Goal: Submit feedback/report problem

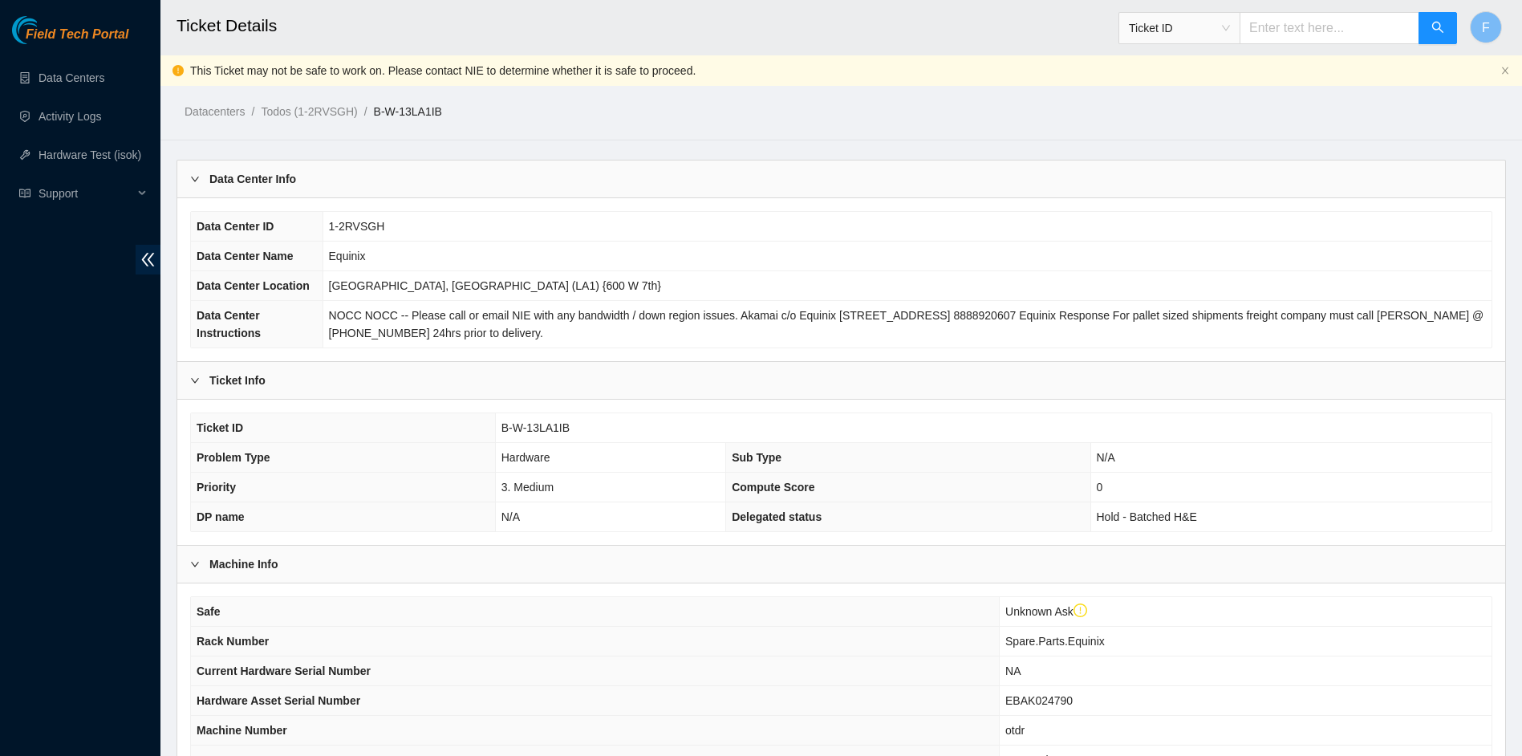
scroll to position [610, 0]
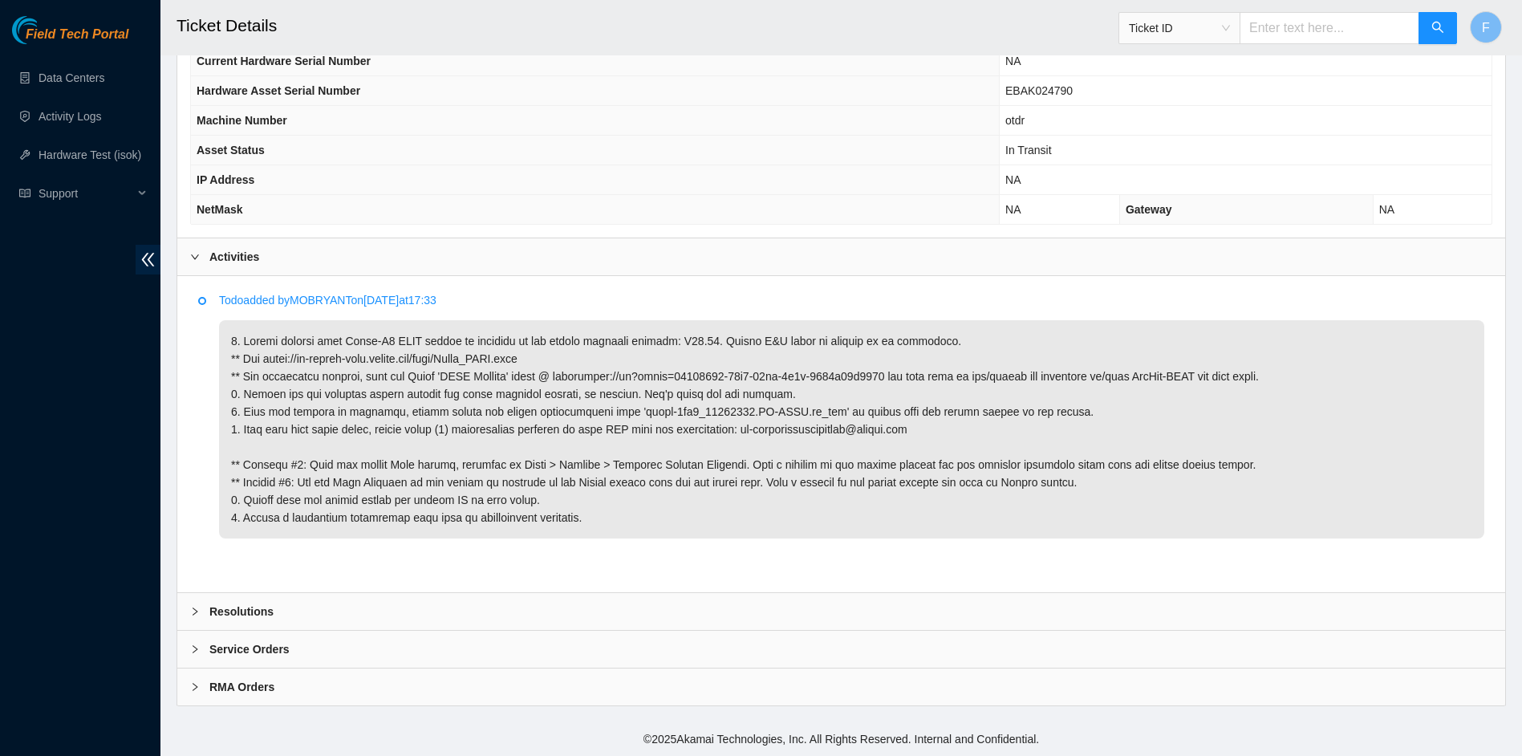
click at [269, 358] on p at bounding box center [851, 429] width 1265 height 218
drag, startPoint x: 269, startPoint y: 358, endPoint x: 522, endPoint y: 358, distance: 252.7
click at [522, 358] on p at bounding box center [851, 429] width 1265 height 218
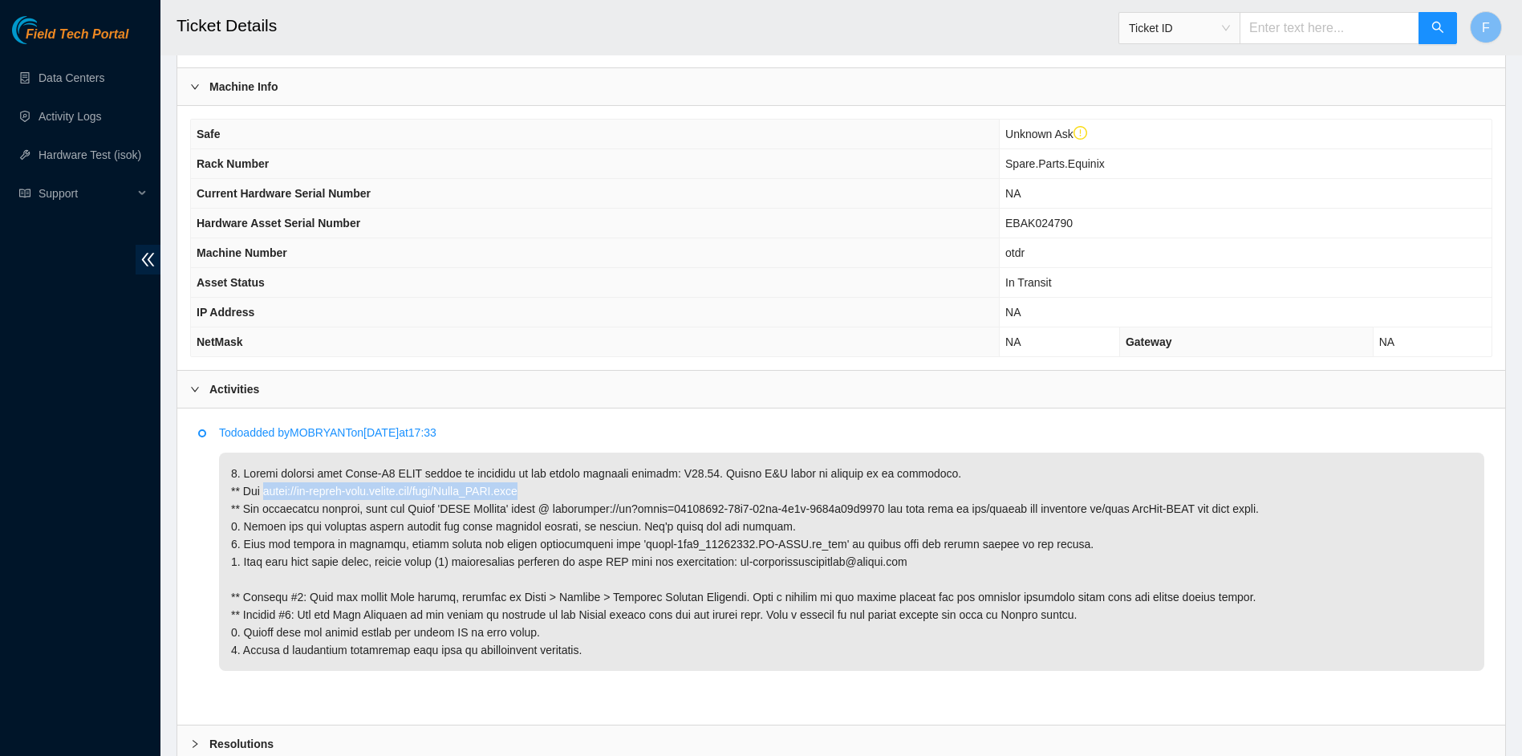
scroll to position [449, 0]
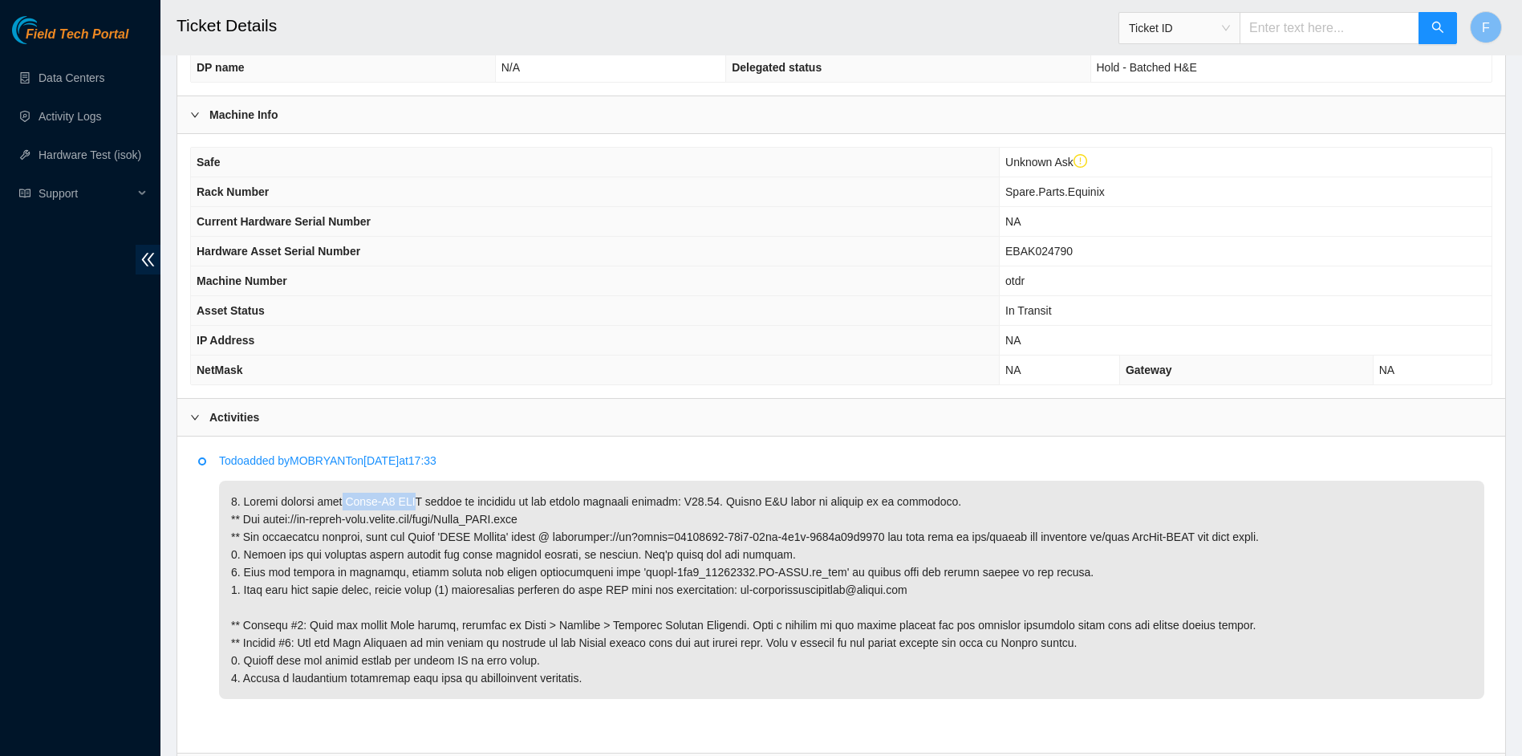
drag, startPoint x: 337, startPoint y: 500, endPoint x: 400, endPoint y: 498, distance: 63.4
click at [400, 498] on p at bounding box center [851, 590] width 1265 height 218
click at [396, 498] on p at bounding box center [851, 590] width 1265 height 218
drag, startPoint x: 340, startPoint y: 500, endPoint x: 412, endPoint y: 502, distance: 71.5
click at [412, 502] on p at bounding box center [851, 590] width 1265 height 218
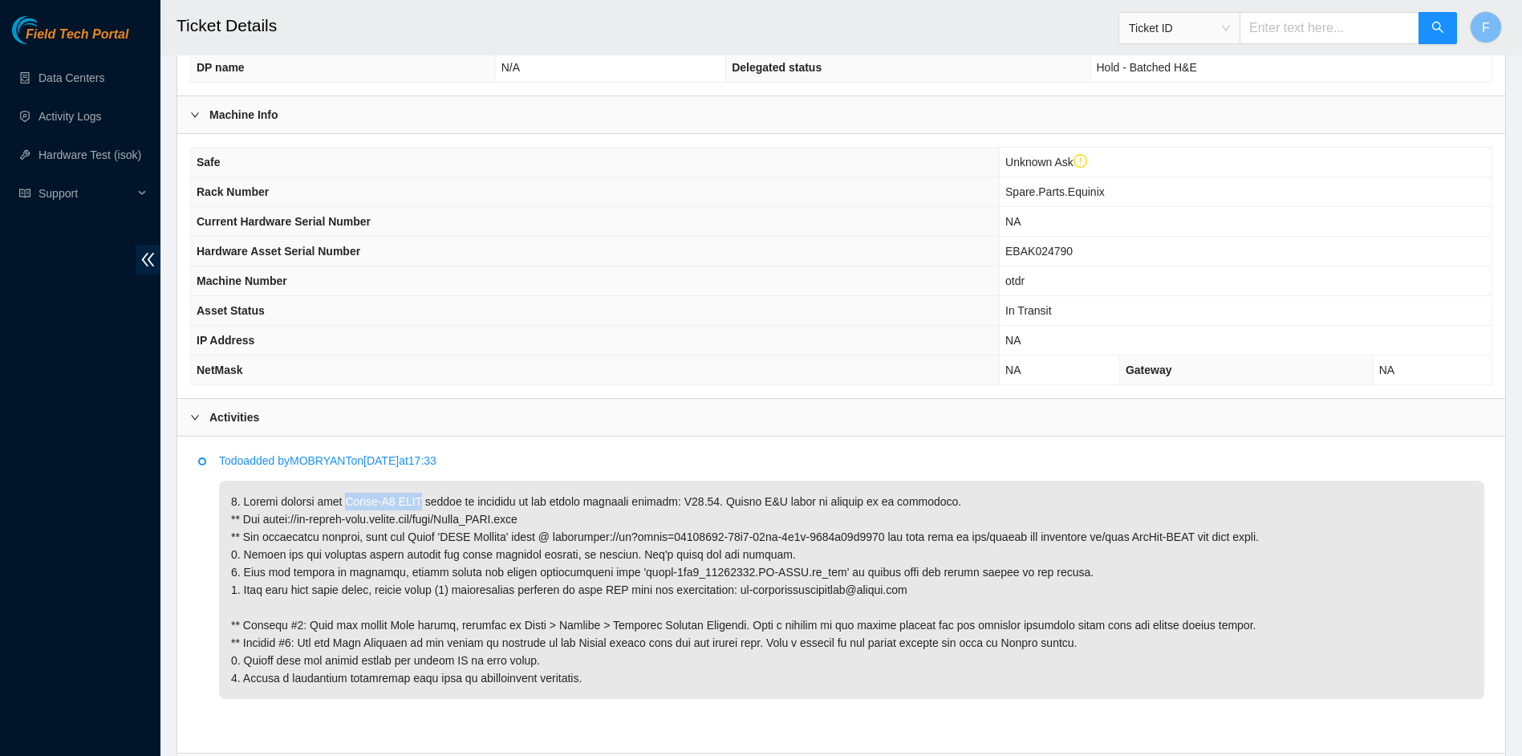
copy p "Viavi-V2 OTDR"
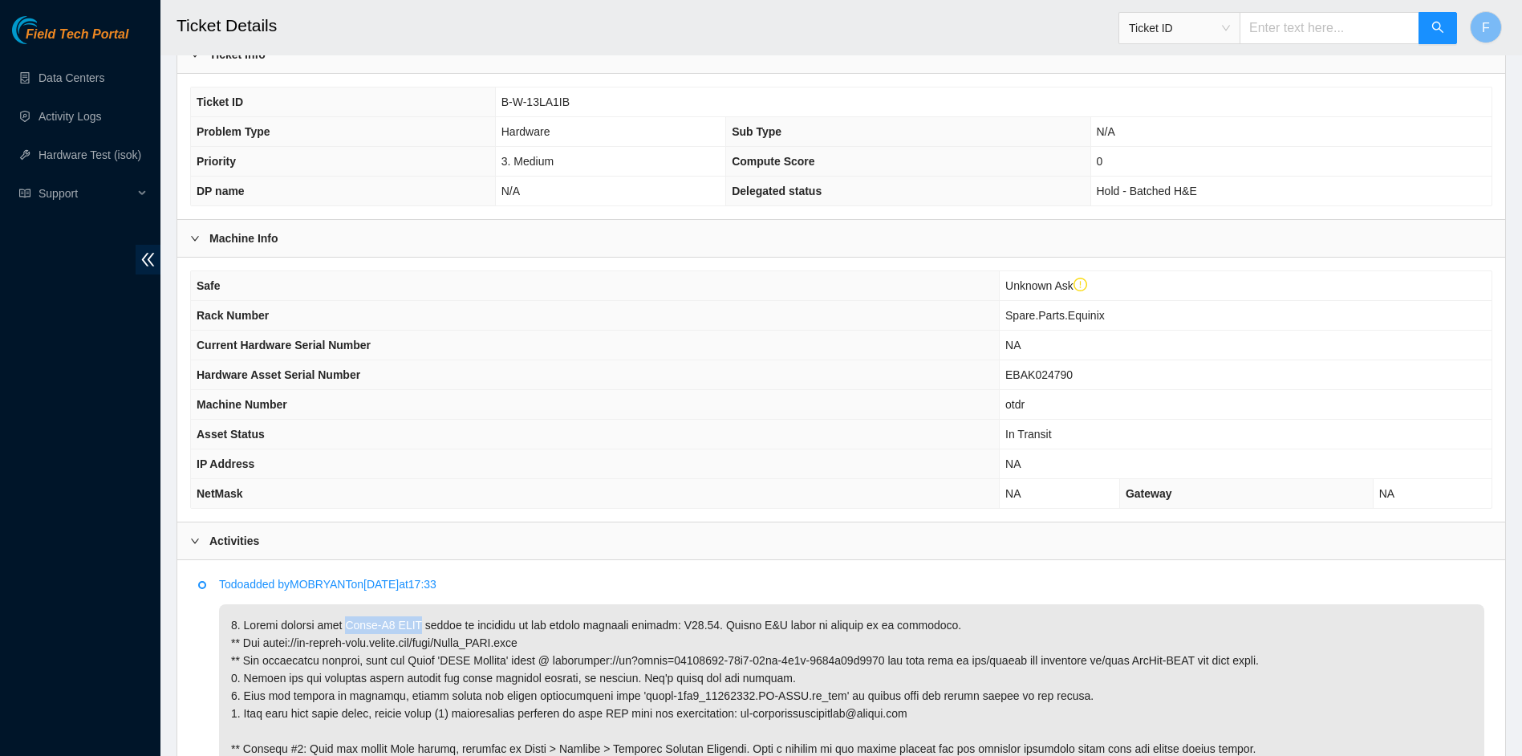
scroll to position [0, 0]
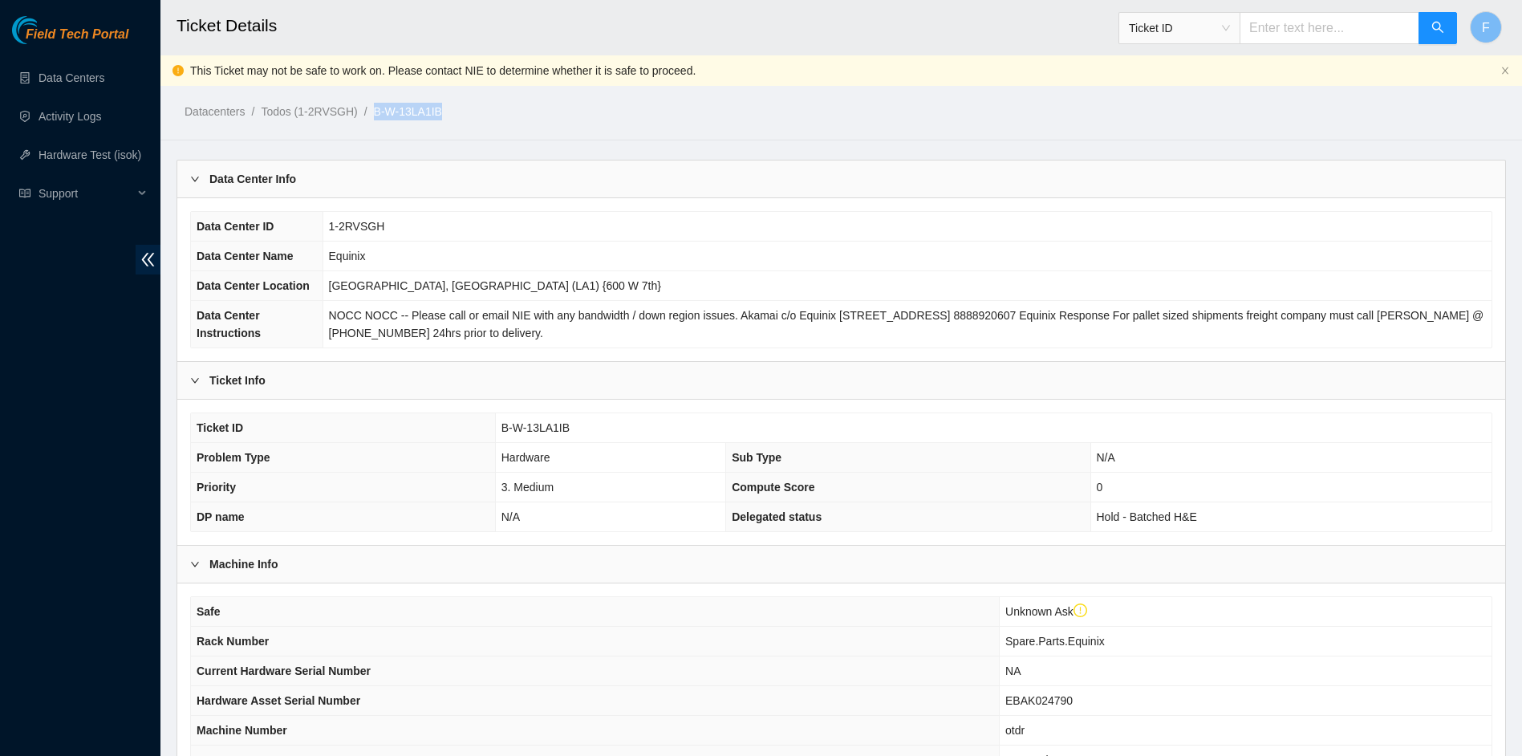
drag, startPoint x: 455, startPoint y: 108, endPoint x: 376, endPoint y: 117, distance: 79.9
click at [376, 117] on ol "Datacenters / Todos (1-2RVSGH) / B-W-13LA1IB /" at bounding box center [683, 112] width 997 height 18
copy link "B-W-13LA1IB"
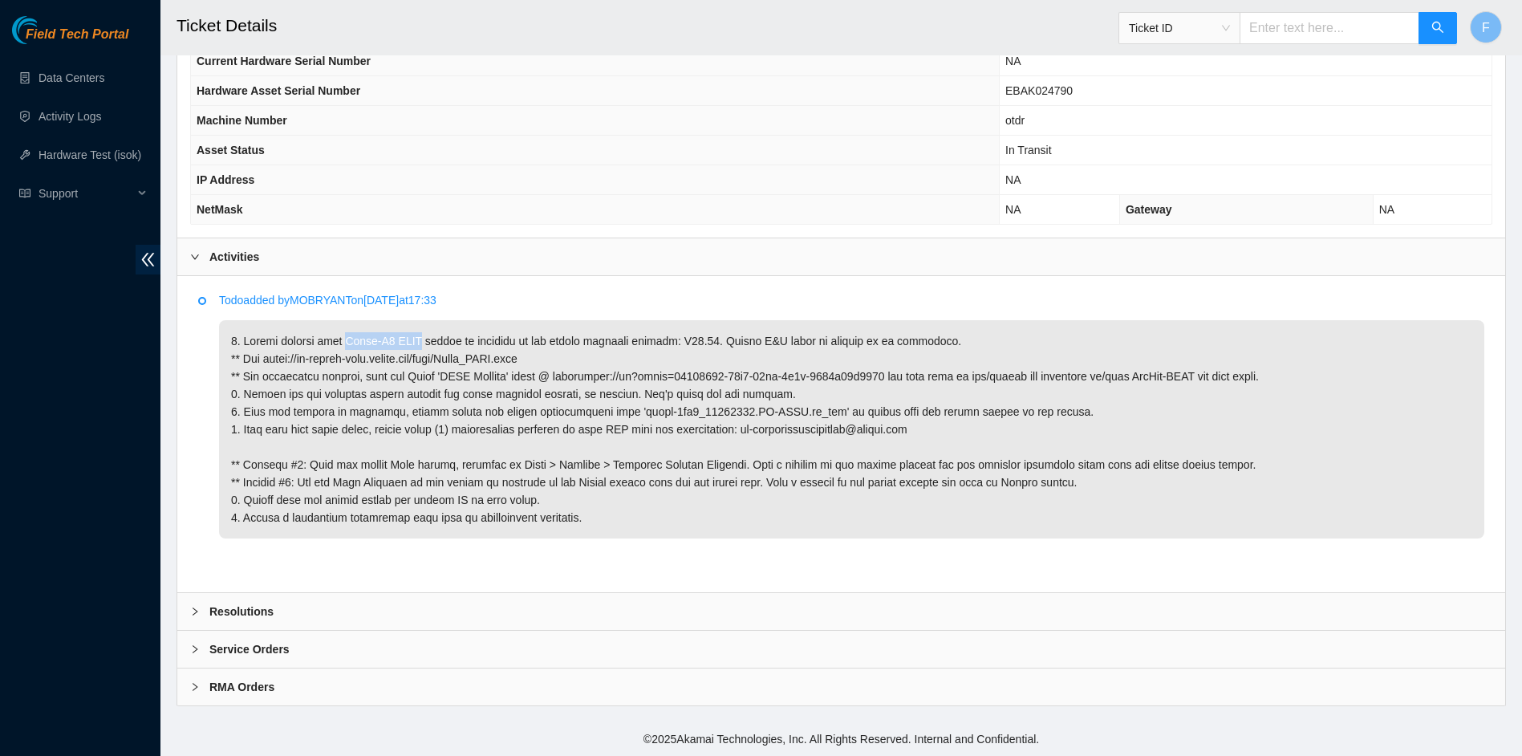
drag, startPoint x: 338, startPoint y: 339, endPoint x: 409, endPoint y: 340, distance: 71.4
click at [409, 340] on p at bounding box center [851, 429] width 1265 height 218
copy p "Viavi-V2 OTDR"
click at [247, 608] on b "Resolutions" at bounding box center [241, 612] width 64 height 18
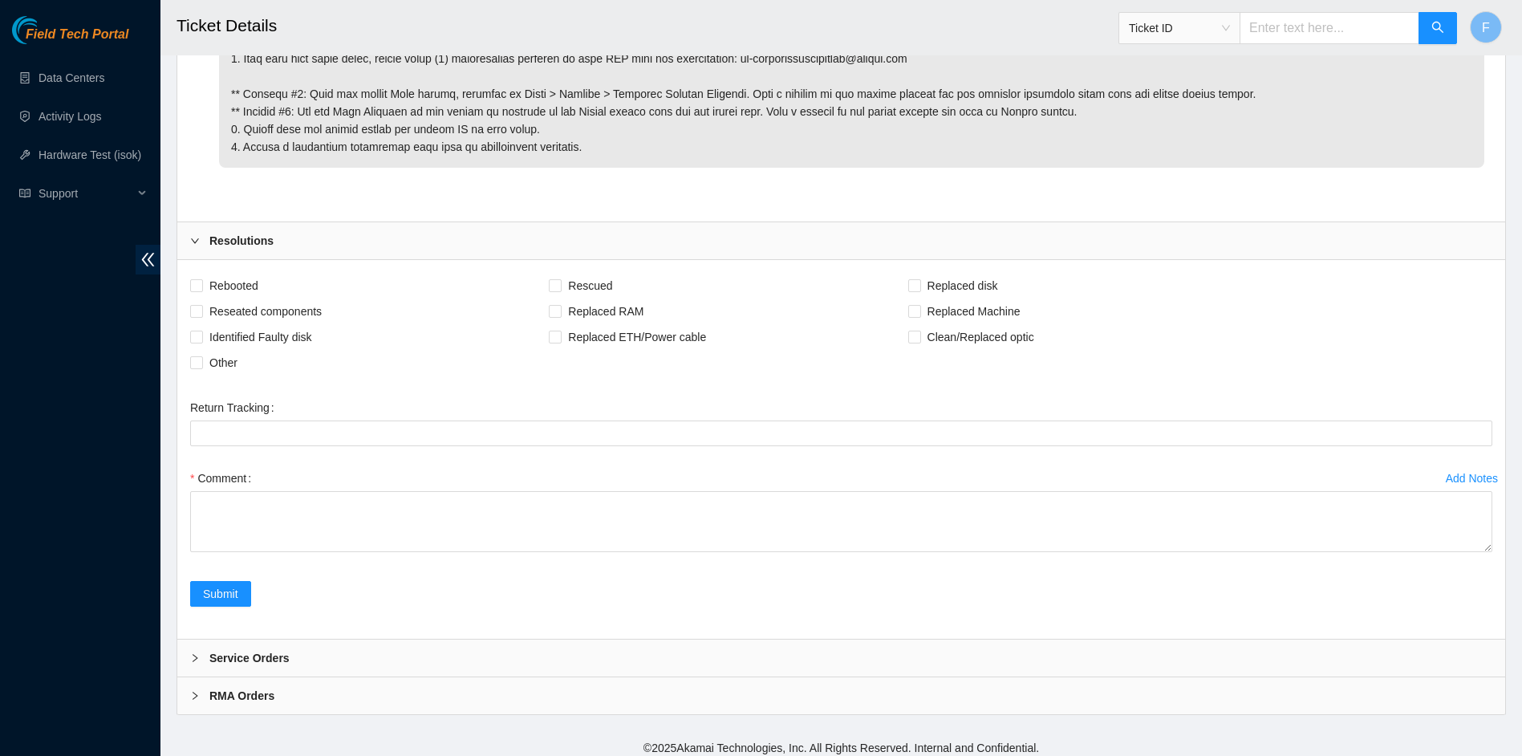
scroll to position [989, 0]
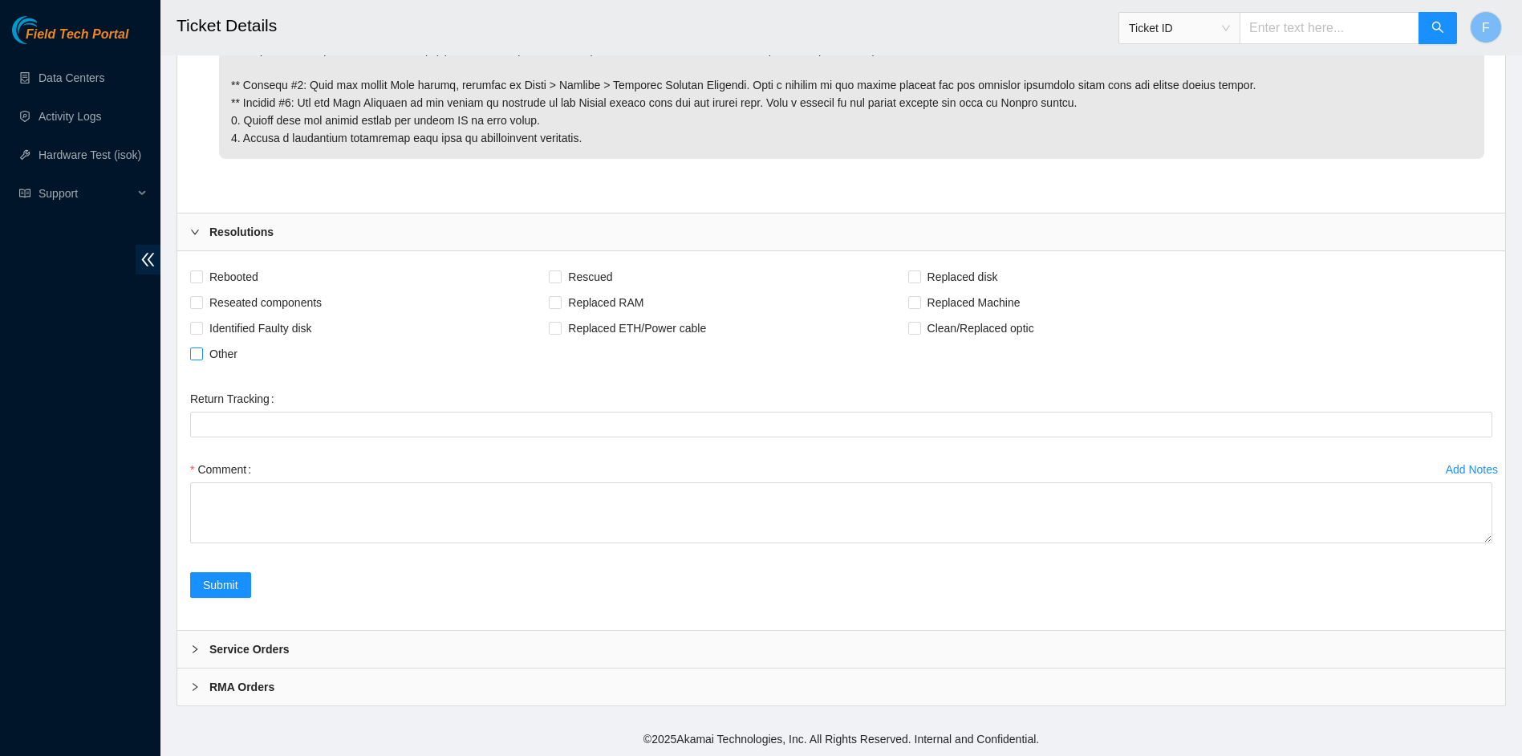
click at [238, 351] on span "Other" at bounding box center [223, 354] width 41 height 26
click at [201, 351] on input "Other" at bounding box center [195, 352] width 11 height 11
checkbox input "true"
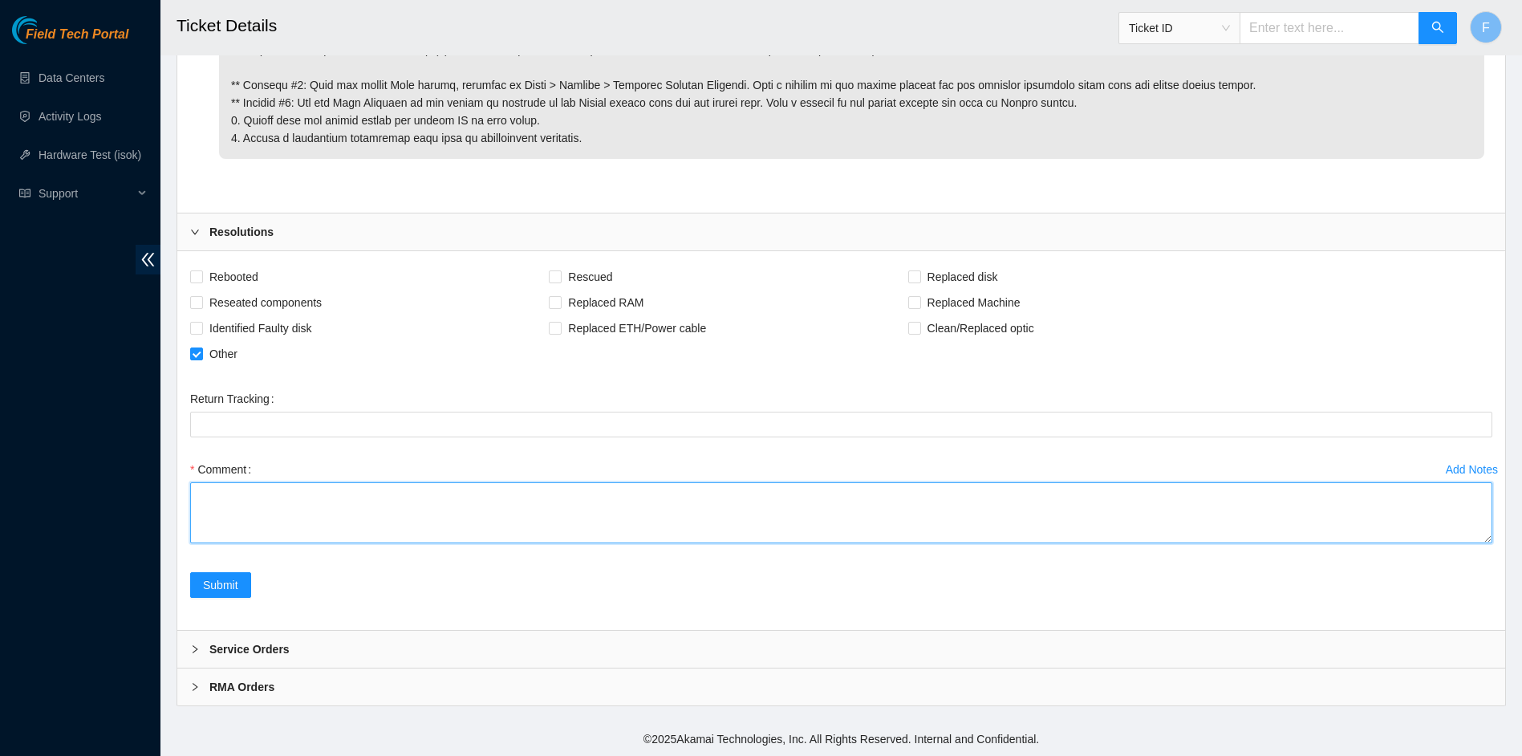
click at [236, 497] on textarea "Comment" at bounding box center [841, 512] width 1302 height 61
type textarea "A"
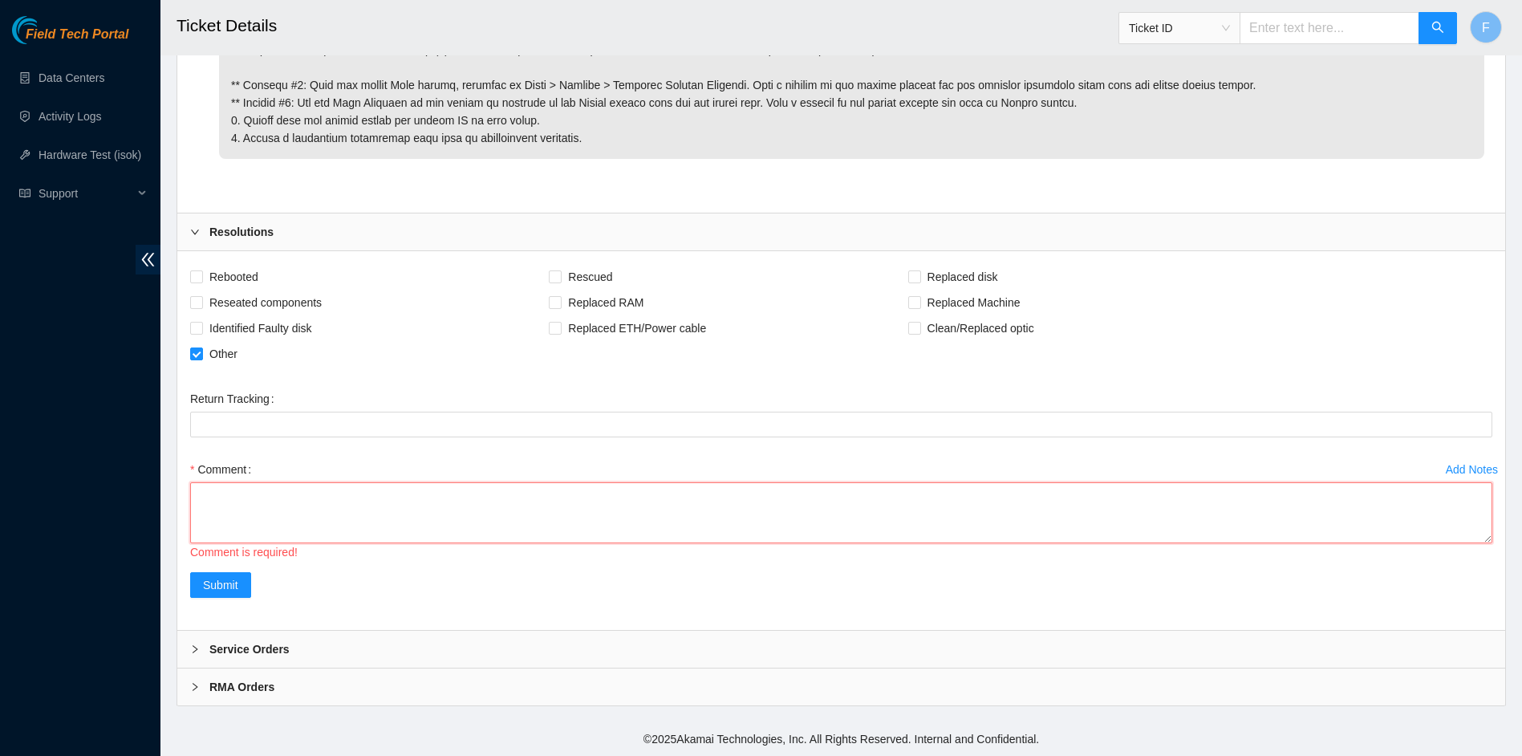
paste textarea "Viavi-V2 OTDR"
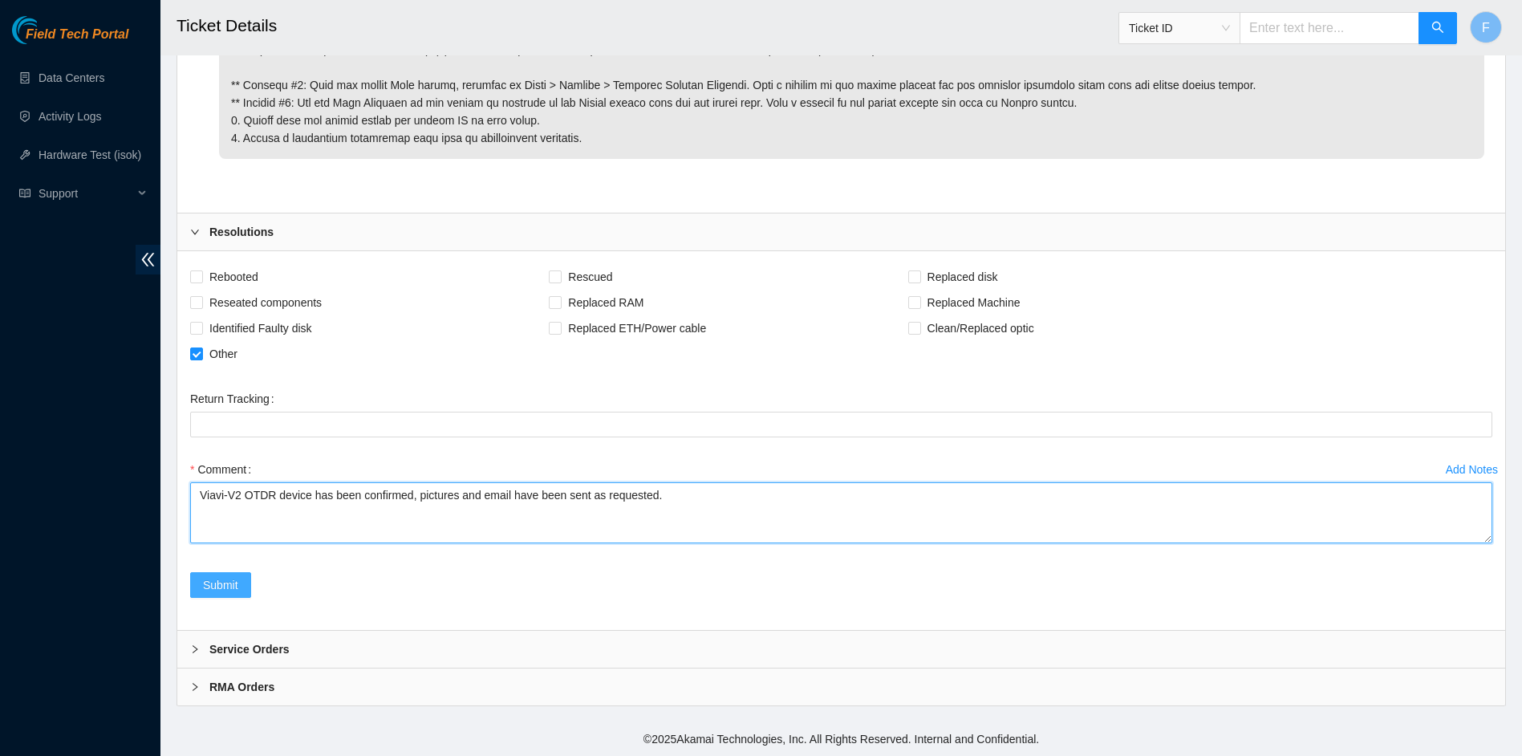
type textarea "Viavi-V2 OTDR device has been confirmed, pictures and email have been sent as r…"
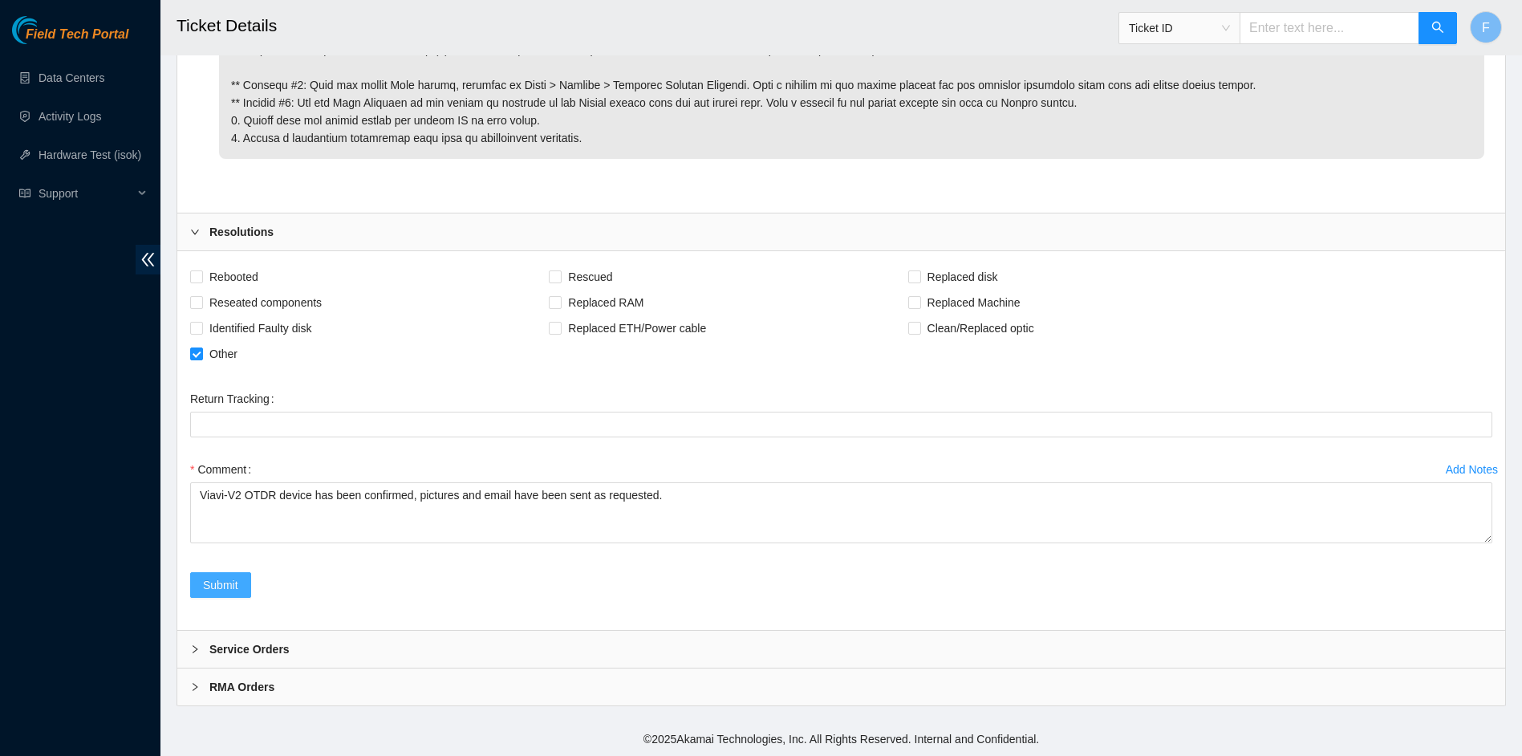
click at [227, 579] on span "Submit" at bounding box center [220, 585] width 35 height 18
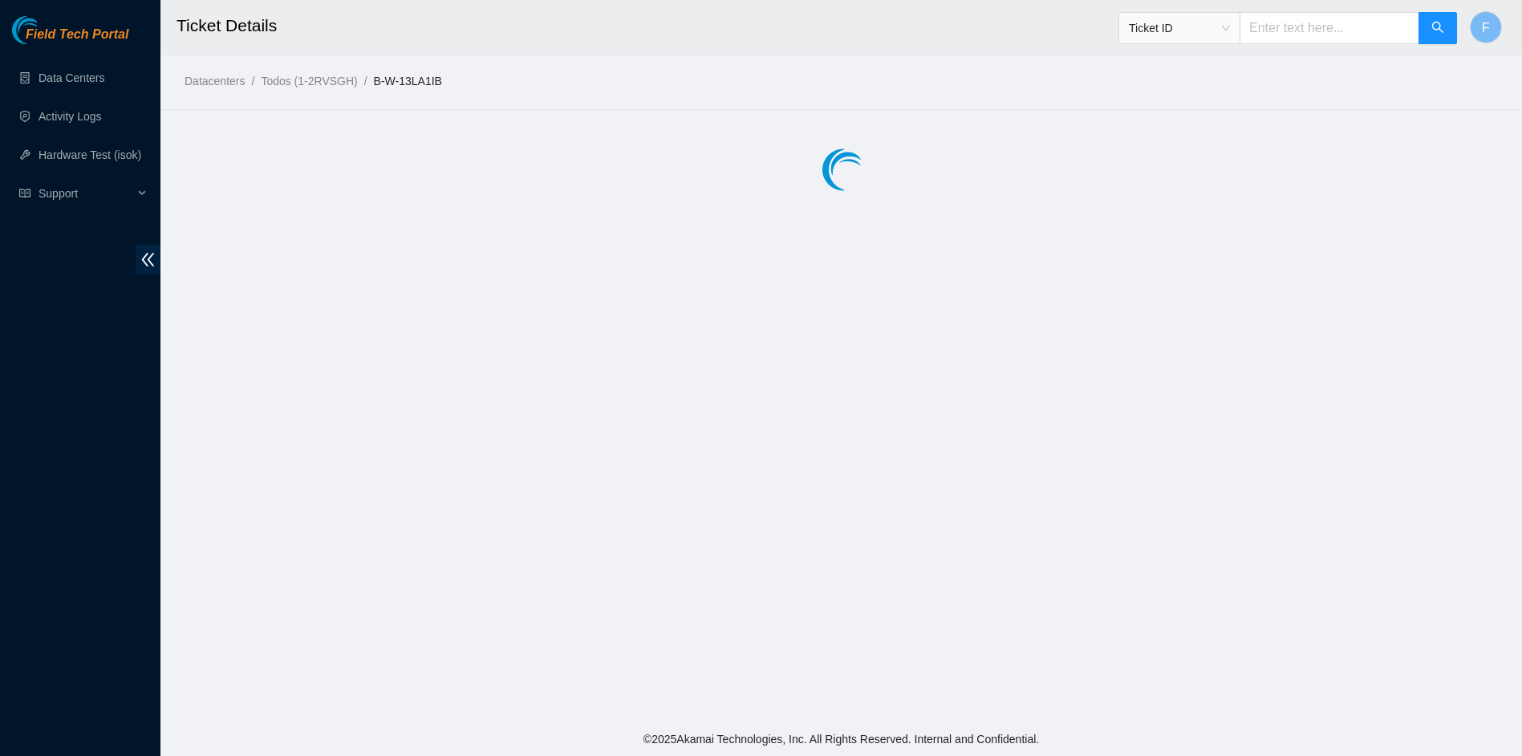
scroll to position [0, 0]
